Goal: Navigation & Orientation: Find specific page/section

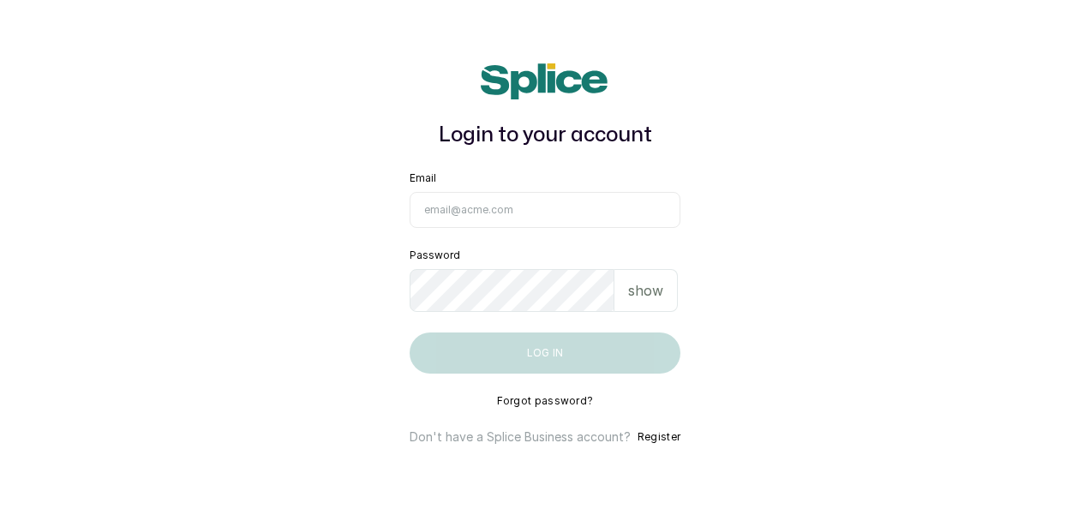
type input "[EMAIL_ADDRESS][DOMAIN_NAME]"
click at [560, 362] on button "Log in" at bounding box center [544, 352] width 271 height 41
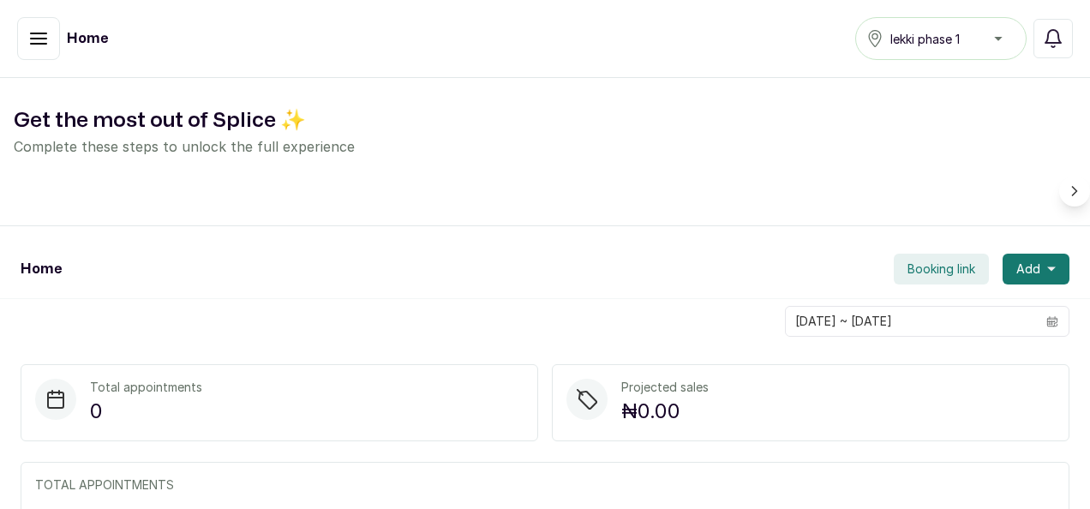
click at [35, 42] on icon "button" at bounding box center [38, 38] width 21 height 21
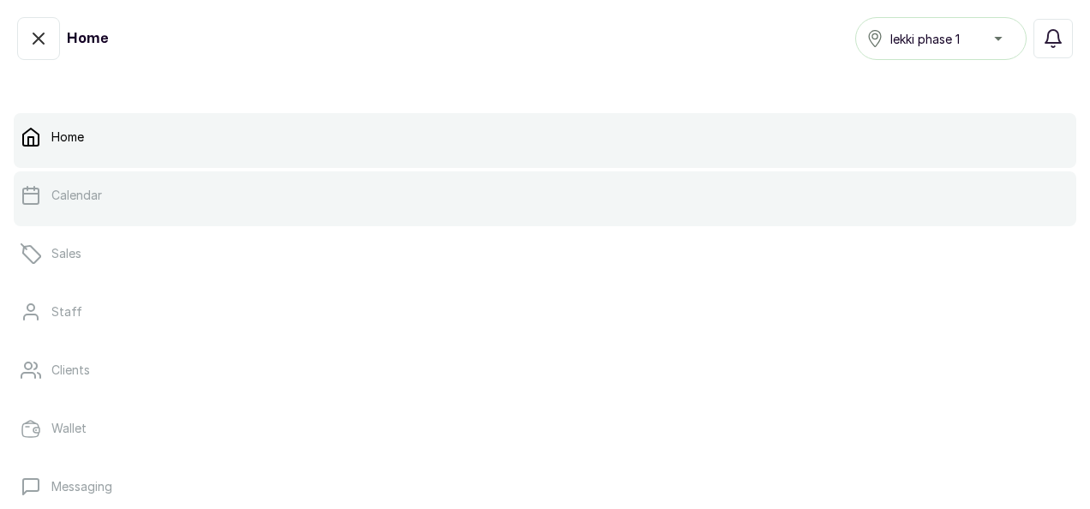
click at [113, 192] on link "Calendar" at bounding box center [545, 195] width 1062 height 48
